Goal: Book appointment/travel/reservation

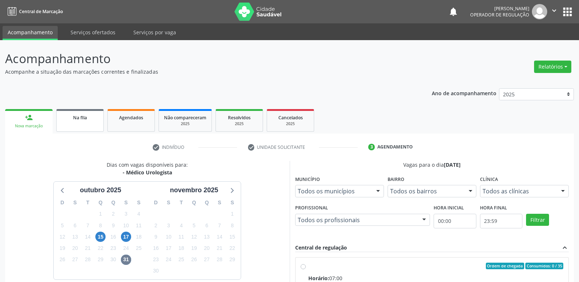
click at [72, 116] on div "Na fila" at bounding box center [80, 118] width 37 height 8
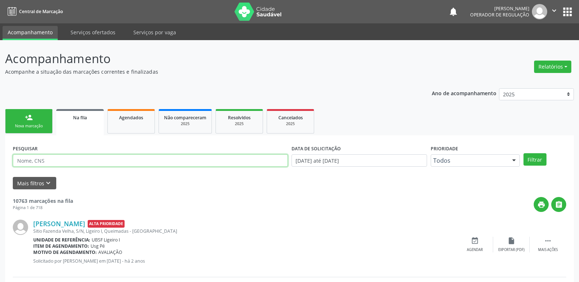
drag, startPoint x: 64, startPoint y: 163, endPoint x: 67, endPoint y: 162, distance: 3.7
click at [64, 163] on input "text" at bounding box center [150, 160] width 275 height 12
type input "ROSIMERI"
click at [372, 153] on button "Filtrar" at bounding box center [534, 159] width 23 height 12
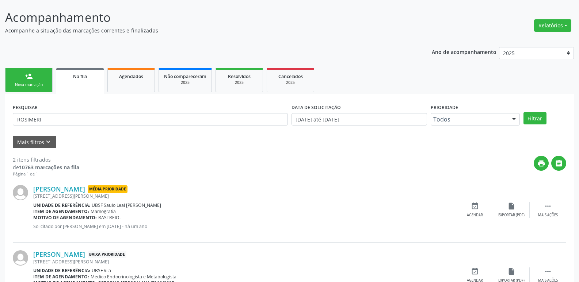
scroll to position [80, 0]
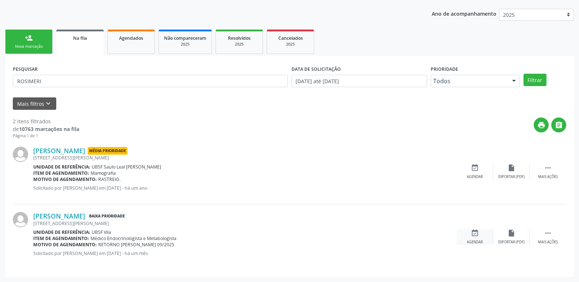
click at [372, 234] on div "event_available Agendar" at bounding box center [474, 237] width 37 height 16
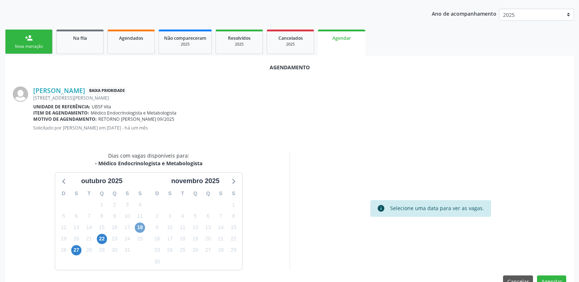
click at [142, 229] on span "18" at bounding box center [140, 228] width 10 height 10
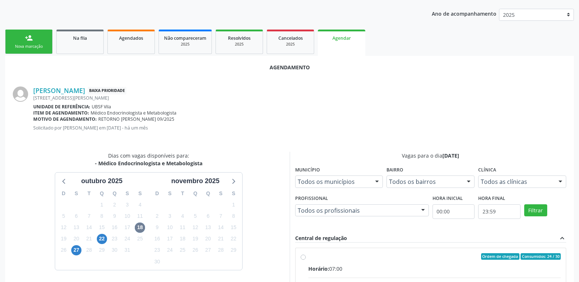
click at [306, 260] on input "Ordem de chegada Consumidos: 24 / 30 Horário: 07:00 Clínica: Policlinica de Que…" at bounding box center [303, 256] width 5 height 7
radio input "true"
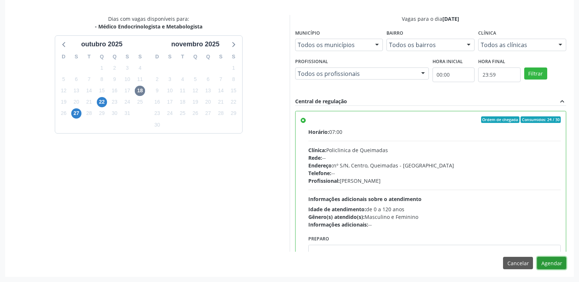
click at [372, 264] on button "Agendar" at bounding box center [551, 263] width 29 height 12
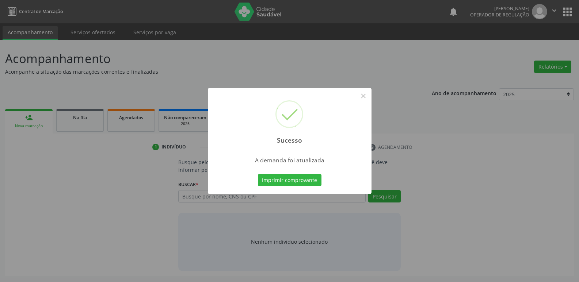
scroll to position [0, 0]
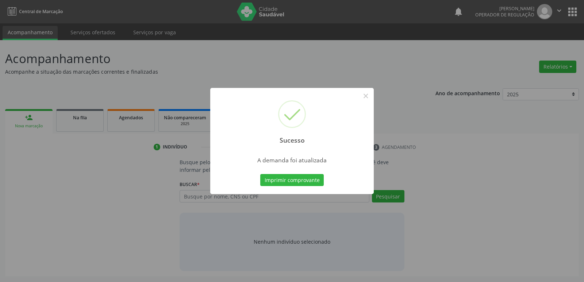
click at [260, 174] on button "Imprimir comprovante" at bounding box center [292, 180] width 64 height 12
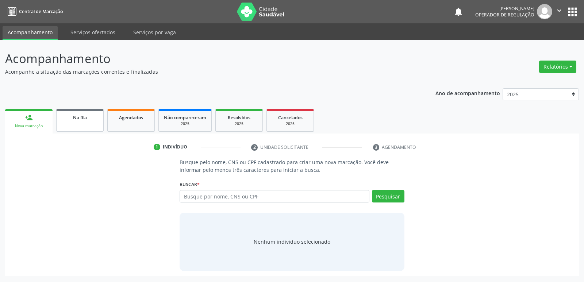
click at [96, 116] on div "Na fila" at bounding box center [80, 118] width 37 height 8
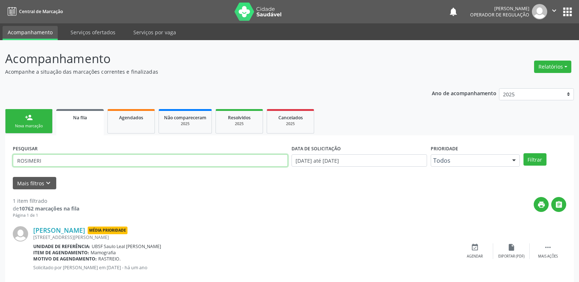
drag, startPoint x: 59, startPoint y: 159, endPoint x: 0, endPoint y: 157, distance: 59.2
click at [0, 157] on div "Acompanhamento Acompanhe a situação das marcações correntes e finalizadas Relat…" at bounding box center [289, 168] width 579 height 256
type input "[PERSON_NAME]"
click at [372, 153] on button "Filtrar" at bounding box center [534, 159] width 23 height 12
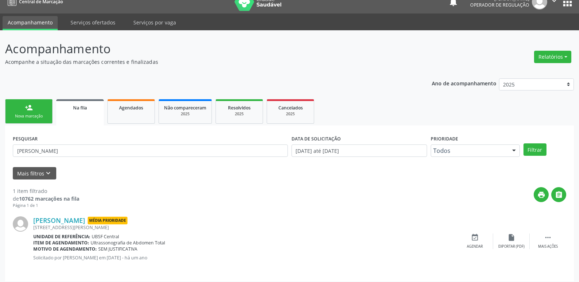
scroll to position [14, 0]
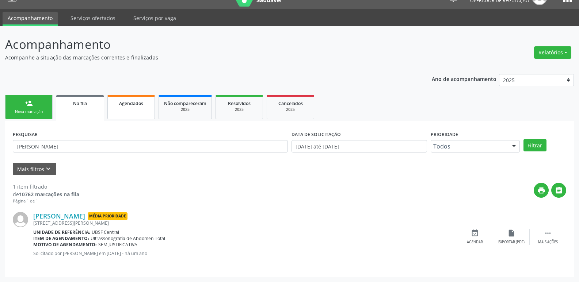
click at [140, 113] on link "Agendados" at bounding box center [130, 107] width 47 height 24
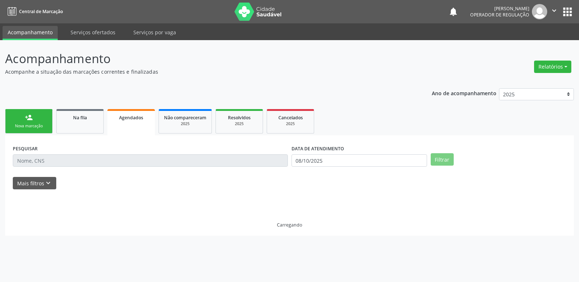
scroll to position [0, 0]
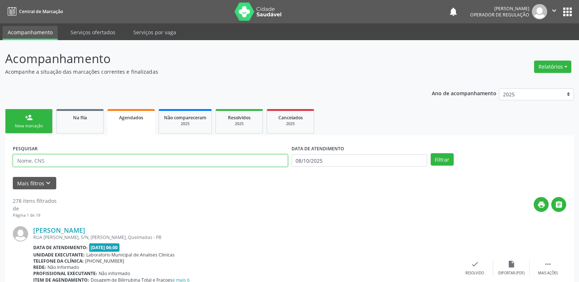
click at [121, 158] on input "text" at bounding box center [150, 160] width 275 height 12
type input "[PERSON_NAME]"
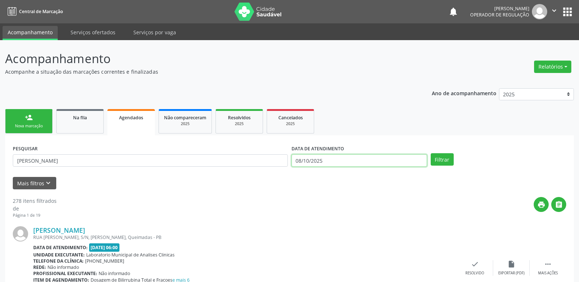
click at [372, 159] on input "08/10/2025" at bounding box center [358, 160] width 135 height 12
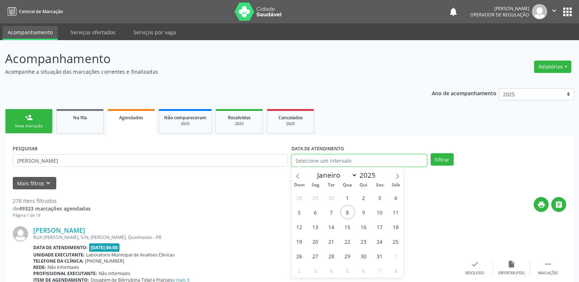
click at [372, 153] on button "Filtrar" at bounding box center [442, 159] width 23 height 12
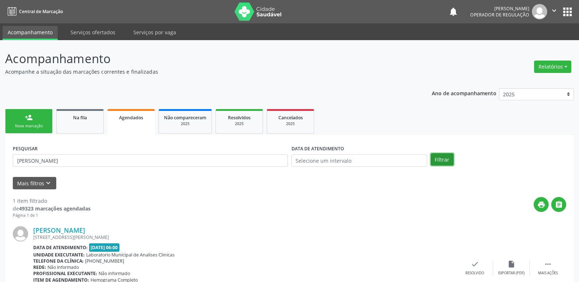
click at [372, 157] on button "Filtrar" at bounding box center [442, 159] width 23 height 12
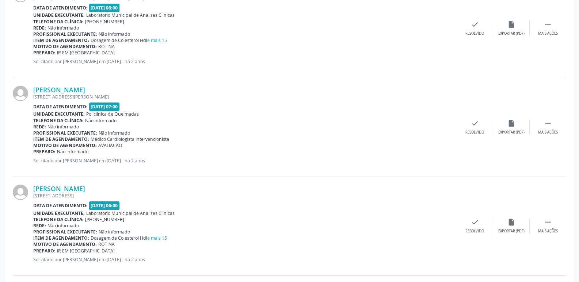
scroll to position [876, 0]
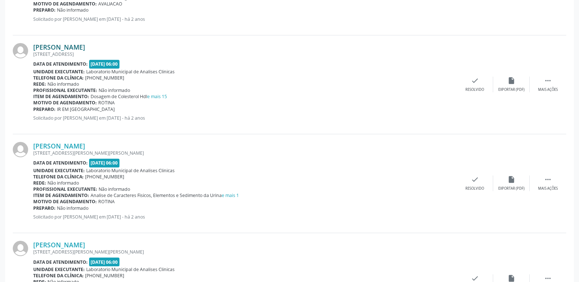
click at [85, 48] on link "[PERSON_NAME]" at bounding box center [59, 47] width 52 height 8
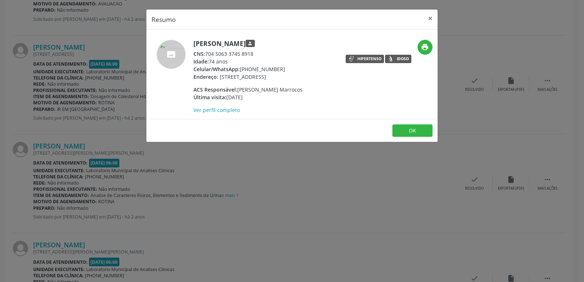
drag, startPoint x: 255, startPoint y: 53, endPoint x: 208, endPoint y: 55, distance: 46.8
click at [208, 55] on div "CNS: 704 5063 3745 8918" at bounding box center [248, 54] width 109 height 8
copy div "704 5063 3745 8918"
click at [372, 127] on button "OK" at bounding box center [413, 131] width 40 height 12
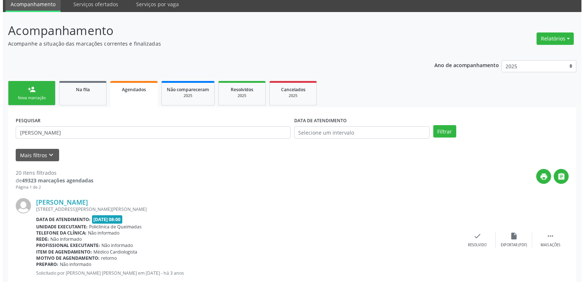
scroll to position [0, 0]
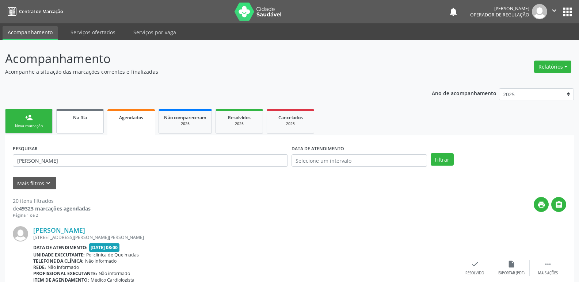
click at [95, 115] on div "Na fila" at bounding box center [80, 118] width 37 height 8
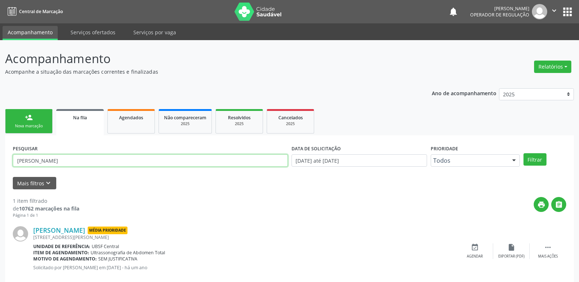
click at [77, 161] on input "[PERSON_NAME]" at bounding box center [150, 160] width 275 height 12
paste input "704 5063 3745 8918"
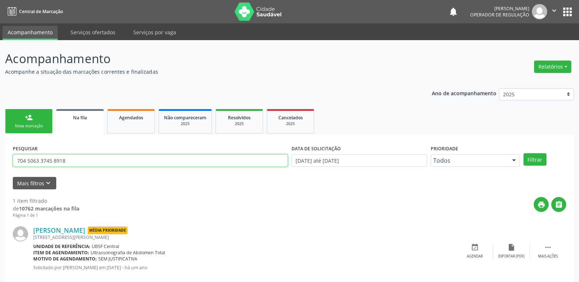
type input "704 5063 3745 8918"
click at [372, 153] on button "Filtrar" at bounding box center [534, 159] width 23 height 12
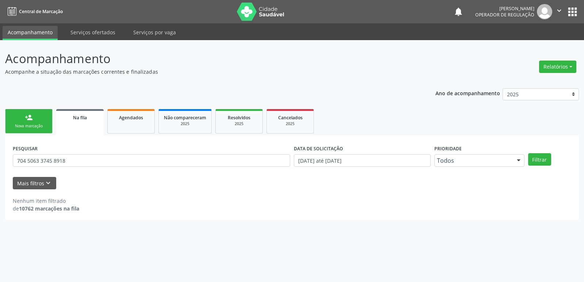
drag, startPoint x: 558, startPoint y: 11, endPoint x: 561, endPoint y: 14, distance: 4.4
click at [372, 13] on icon "" at bounding box center [559, 11] width 8 height 8
click at [372, 43] on link "Sair" at bounding box center [541, 44] width 50 height 10
